Goal: Task Accomplishment & Management: Use online tool/utility

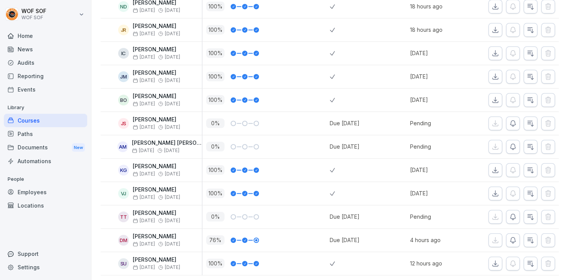
scroll to position [551, 0]
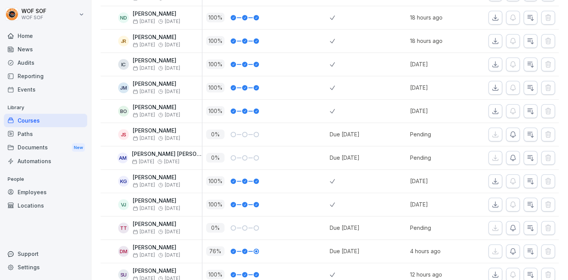
click at [530, 253] on button "button" at bounding box center [530, 251] width 14 height 14
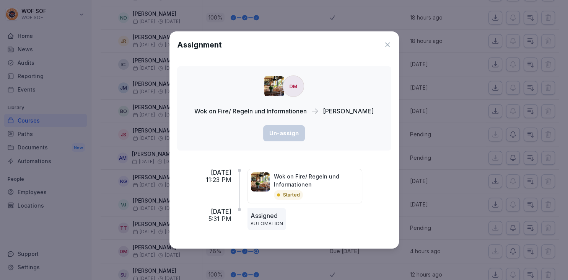
click at [387, 39] on div "Assignment DM Wok on Fire/ Regeln und Informationen Dusan Mijic Un-assign Sun, …" at bounding box center [283, 139] width 229 height 217
click at [387, 41] on icon at bounding box center [388, 45] width 8 height 8
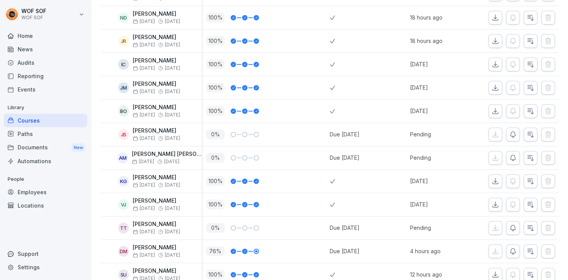
click at [50, 117] on div "Courses" at bounding box center [45, 120] width 83 height 13
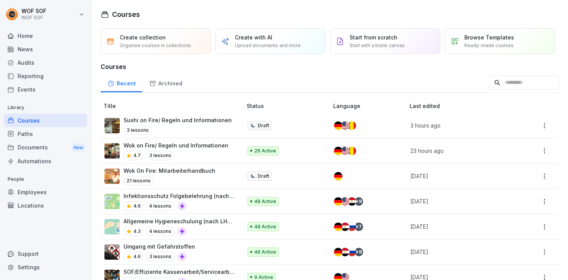
click at [208, 133] on div "3 lessons" at bounding box center [178, 129] width 108 height 9
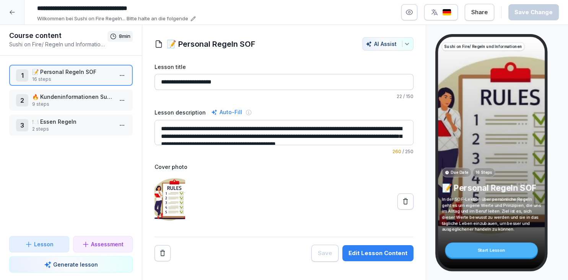
click at [93, 128] on p "2 steps" at bounding box center [72, 128] width 81 height 7
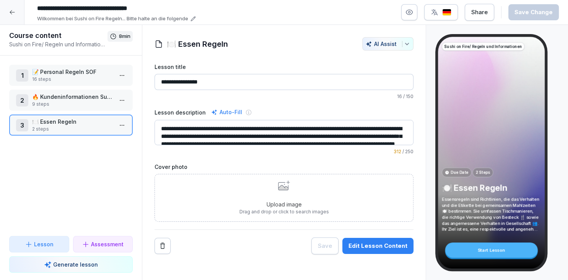
click at [55, 109] on div "2 🔥 Kundeninformationen Sushi on Fire Ludwigsburg 9 steps" at bounding box center [71, 99] width 124 height 21
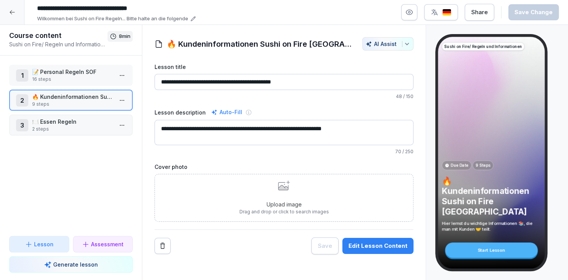
click at [124, 97] on html "**********" at bounding box center [284, 140] width 568 height 280
click at [116, 116] on div "Edit steps" at bounding box center [93, 114] width 65 height 14
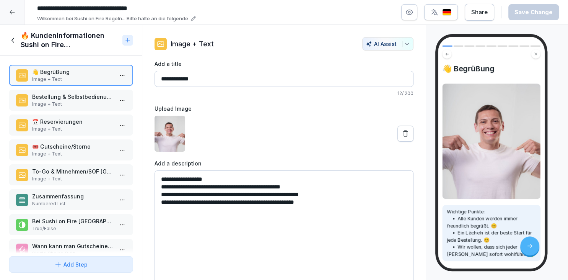
click at [83, 158] on div "🎟️ Gutscheine/Storno Image + Text" at bounding box center [71, 149] width 124 height 21
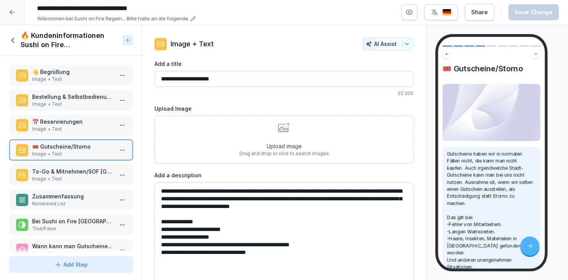
click at [295, 142] on p "Upload image" at bounding box center [283, 146] width 89 height 8
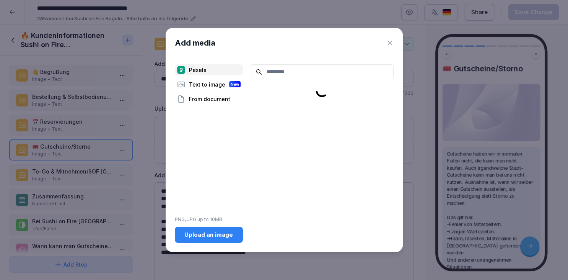
click at [221, 230] on div "Upload an image" at bounding box center [209, 234] width 56 height 8
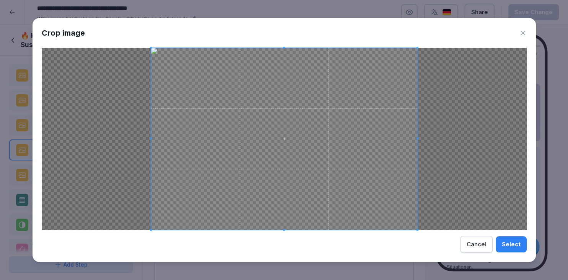
click at [510, 245] on div "Select" at bounding box center [511, 244] width 19 height 8
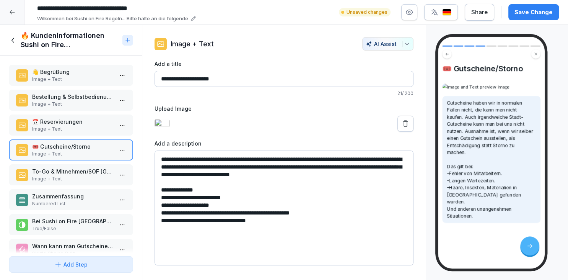
click at [540, 8] on div "Save Change" at bounding box center [533, 12] width 38 height 8
click at [80, 171] on p "To-Go & Mitnehmen/SOF Ludwigsburg" at bounding box center [72, 171] width 81 height 8
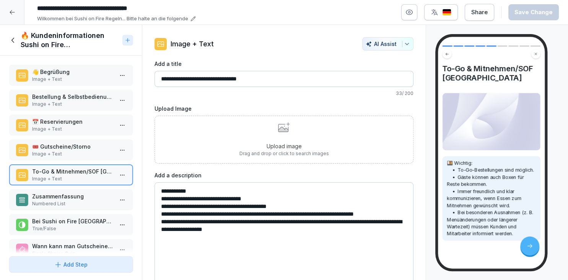
click at [47, 196] on p "Zusammenfassung" at bounding box center [72, 196] width 81 height 8
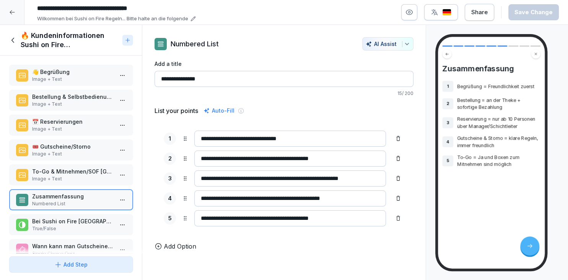
click at [63, 219] on p "Bei Sushi on Fire Ludwigsburg, darf man To-Go bestellen." at bounding box center [72, 221] width 81 height 8
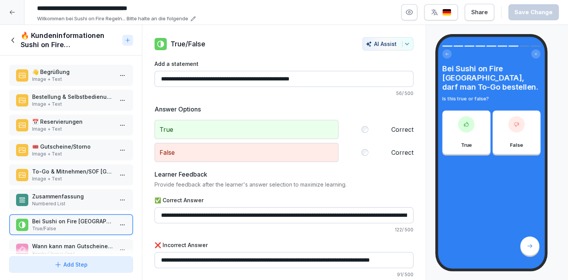
click at [65, 200] on p "Numbered List" at bounding box center [72, 203] width 81 height 7
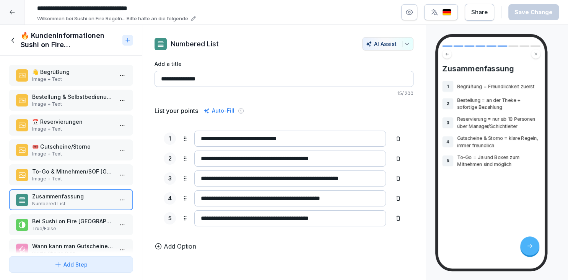
click at [400, 175] on icon at bounding box center [398, 178] width 6 height 6
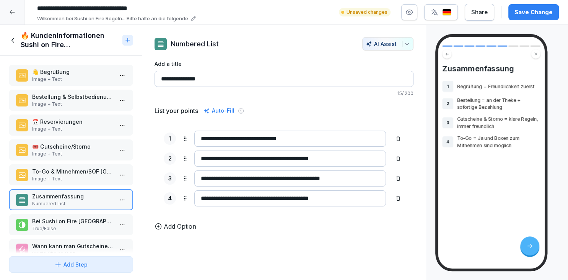
click at [90, 226] on p "True/False" at bounding box center [72, 228] width 81 height 7
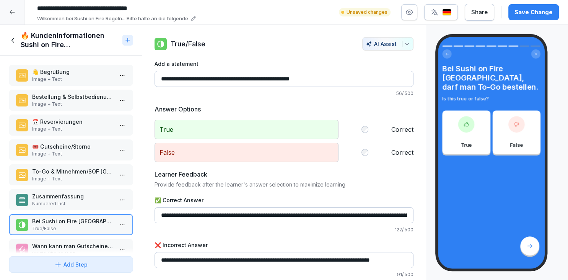
click at [89, 245] on div "Wann kann man Gutscheine ausstellen? Single Choice Quiz" at bounding box center [72, 249] width 81 height 15
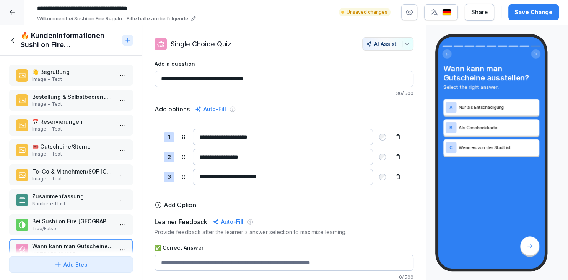
scroll to position [38, 0]
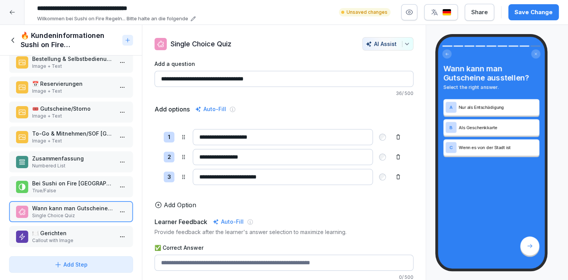
click at [91, 237] on p "Callout with Image" at bounding box center [72, 240] width 81 height 7
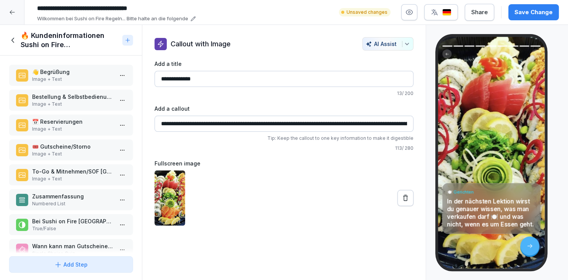
click at [82, 94] on p "Bestellung & Selbstbedienung" at bounding box center [72, 97] width 81 height 8
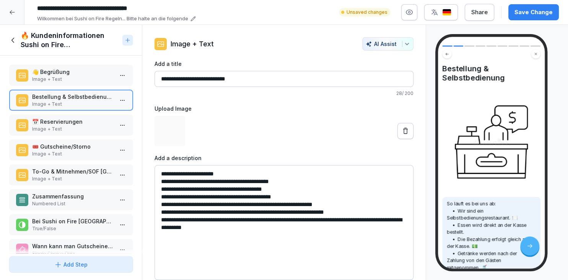
click at [88, 74] on p "👋 Begrüßung" at bounding box center [72, 72] width 81 height 8
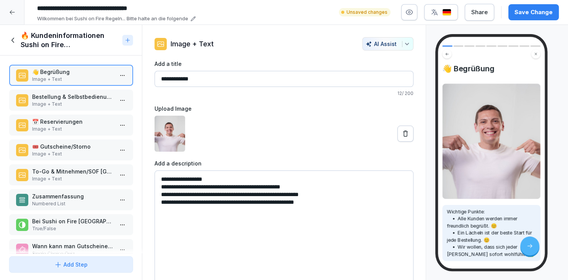
click at [94, 106] on p "Image + Text" at bounding box center [72, 104] width 81 height 7
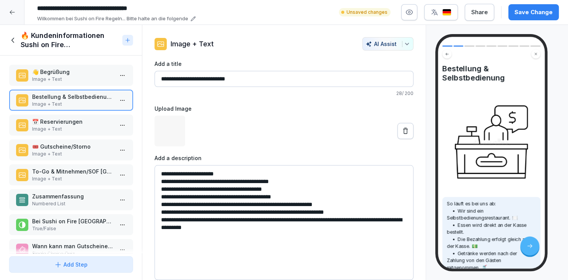
click at [93, 124] on p "📅 Reservierungen" at bounding box center [72, 121] width 81 height 8
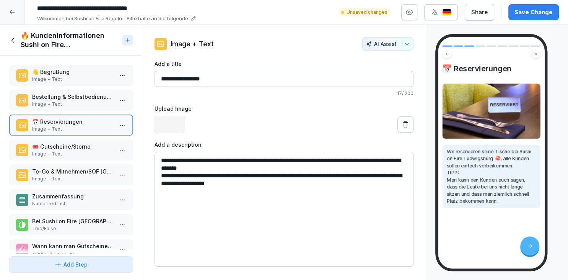
click at [98, 149] on p "🎟️ Gutscheine/Storno" at bounding box center [72, 146] width 81 height 8
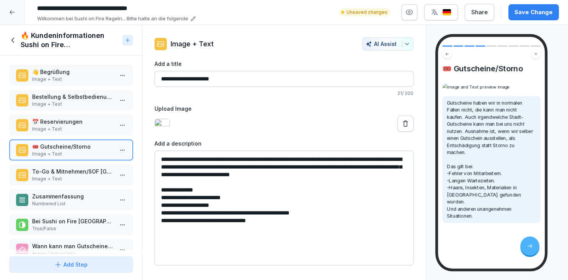
click at [102, 172] on p "To-Go & Mitnehmen/SOF Ludwigsburg" at bounding box center [72, 171] width 81 height 8
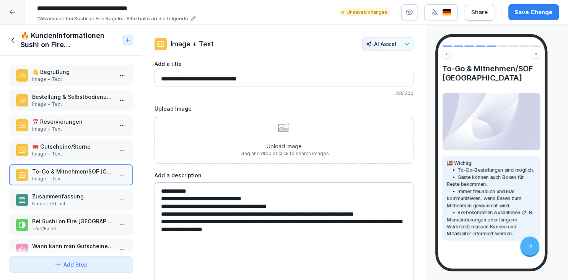
click at [270, 147] on p "Upload image" at bounding box center [283, 146] width 89 height 8
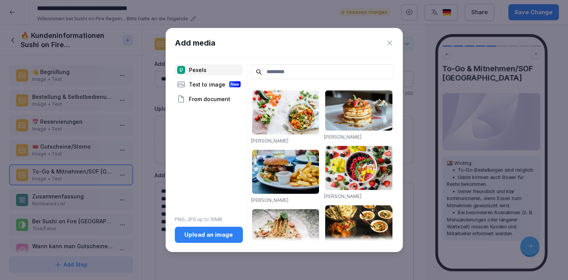
click at [217, 237] on div "Upload an image" at bounding box center [209, 234] width 56 height 8
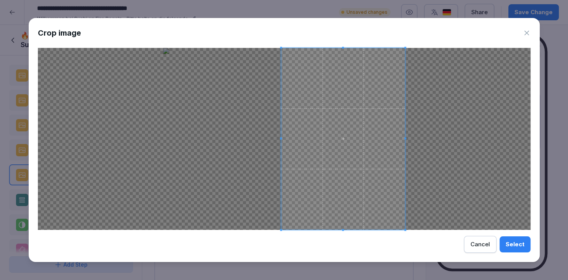
click at [281, 136] on div at bounding box center [343, 139] width 124 height 182
click at [342, 228] on span at bounding box center [343, 139] width 124 height 182
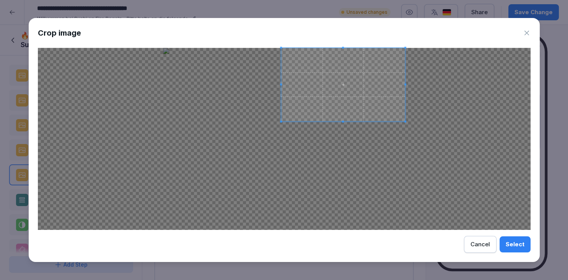
click at [346, 120] on div at bounding box center [343, 84] width 124 height 73
click at [515, 247] on div "Select" at bounding box center [514, 244] width 19 height 8
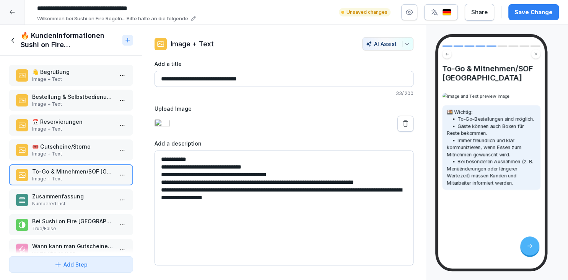
click at [531, 18] on button "Save Change" at bounding box center [533, 12] width 50 height 16
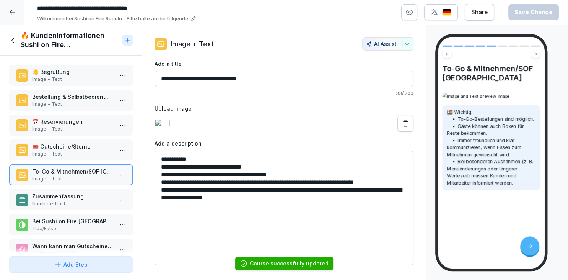
click at [18, 43] on div "🔥 Kundeninformationen Sushi on Fire Ludwigsburg" at bounding box center [64, 40] width 110 height 18
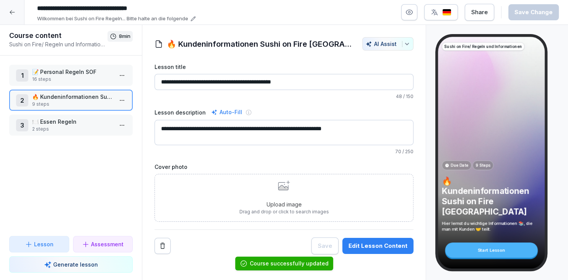
click at [92, 129] on p "2 steps" at bounding box center [72, 128] width 81 height 7
